Goal: Navigation & Orientation: Find specific page/section

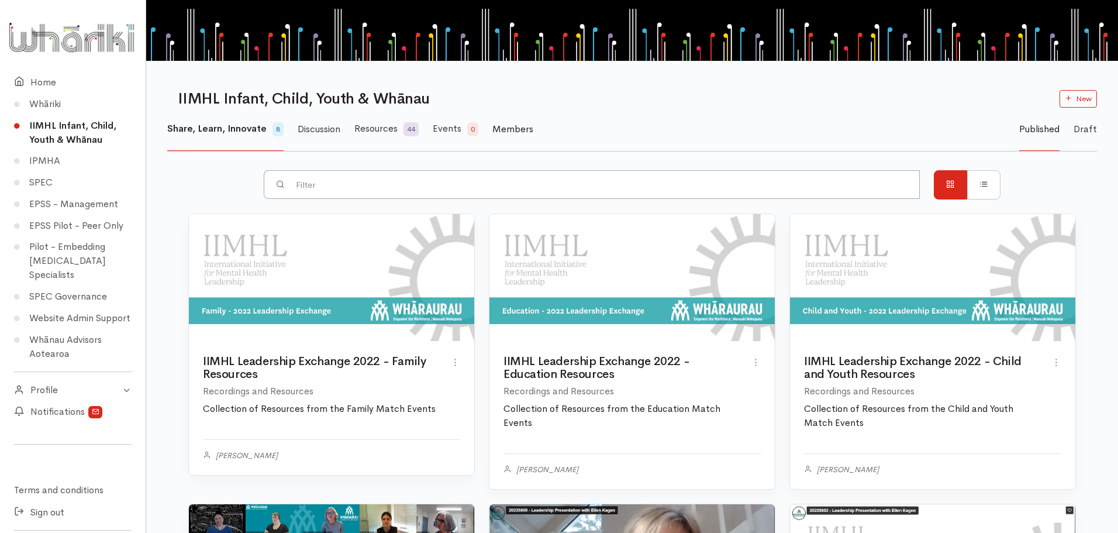
click at [513, 128] on span "Members" at bounding box center [512, 129] width 41 height 12
click at [503, 129] on span "Members" at bounding box center [512, 129] width 41 height 12
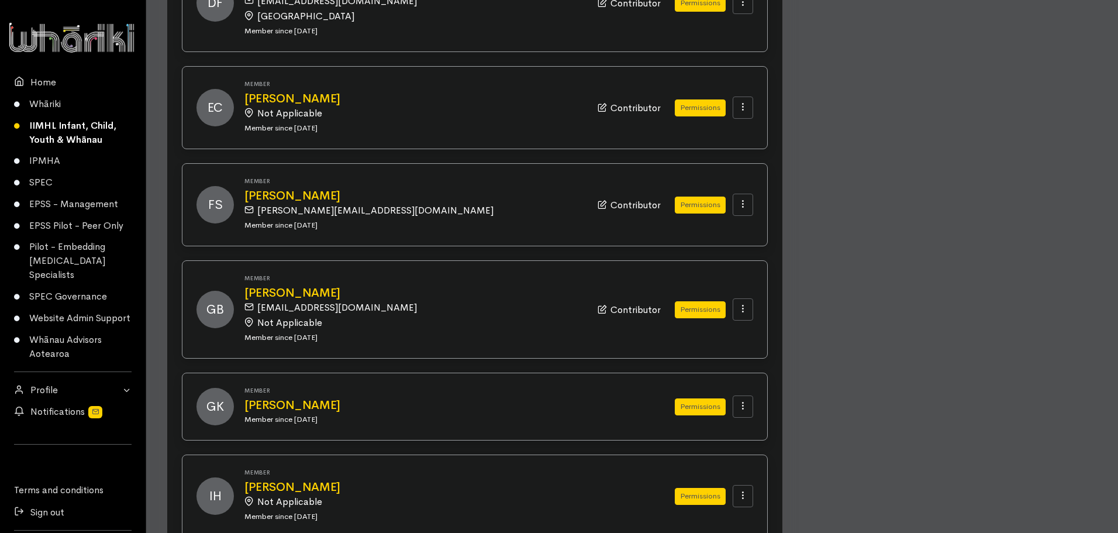
scroll to position [1218, 0]
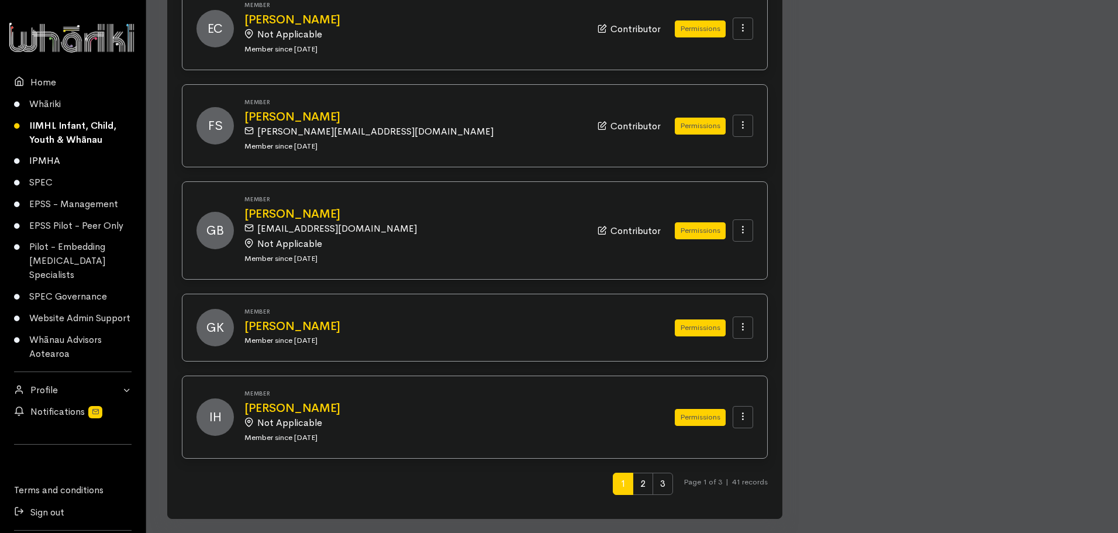
click at [39, 156] on link "IPMHA" at bounding box center [73, 161] width 146 height 22
click at [40, 155] on link "IPMHA" at bounding box center [73, 161] width 146 height 22
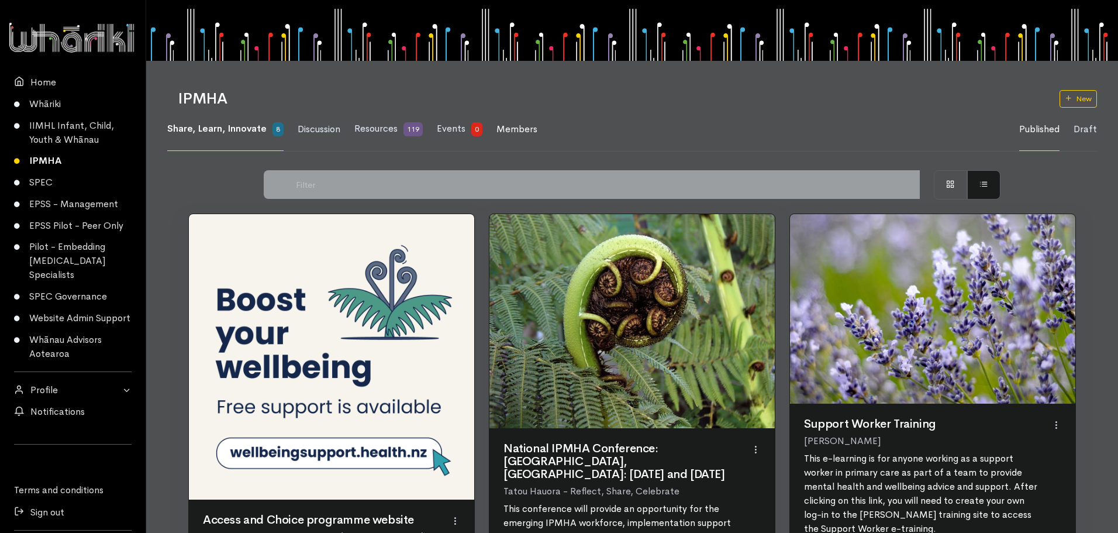
click at [521, 130] on span "Members" at bounding box center [517, 129] width 41 height 12
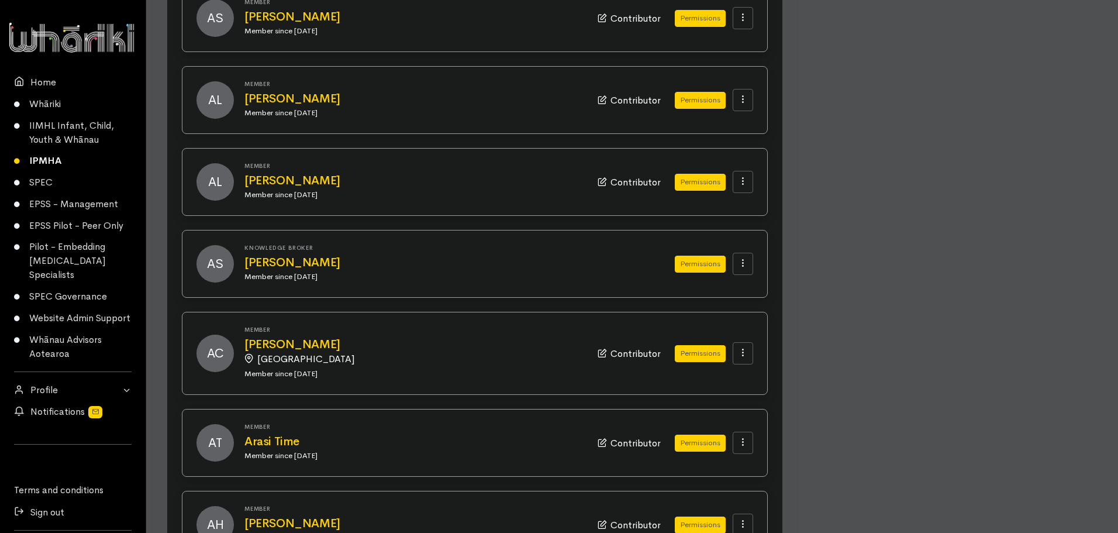
scroll to position [365, 0]
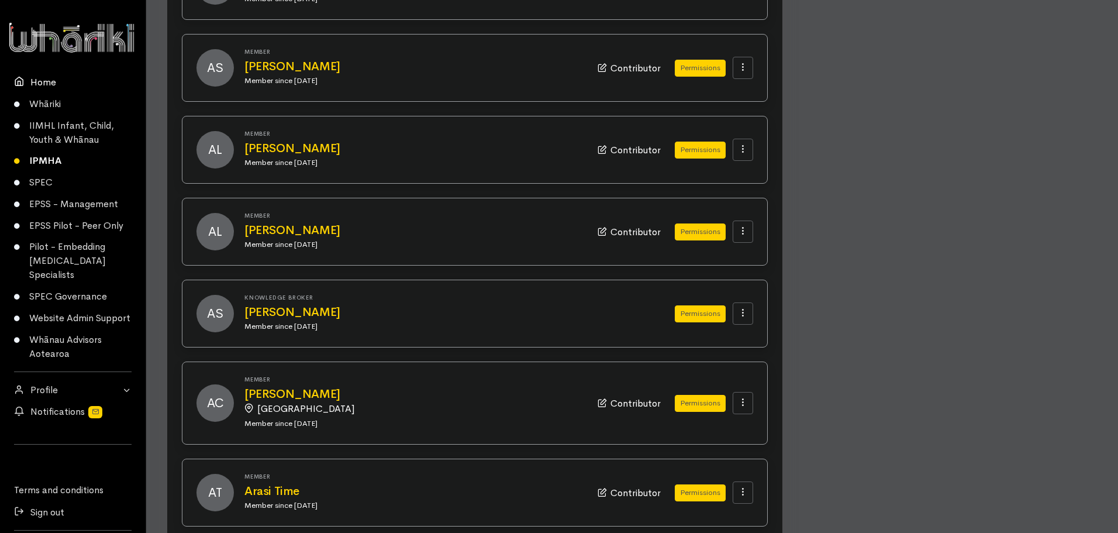
click at [49, 74] on link "Home" at bounding box center [73, 82] width 146 height 22
